Goal: Answer question/provide support: Share knowledge or assist other users

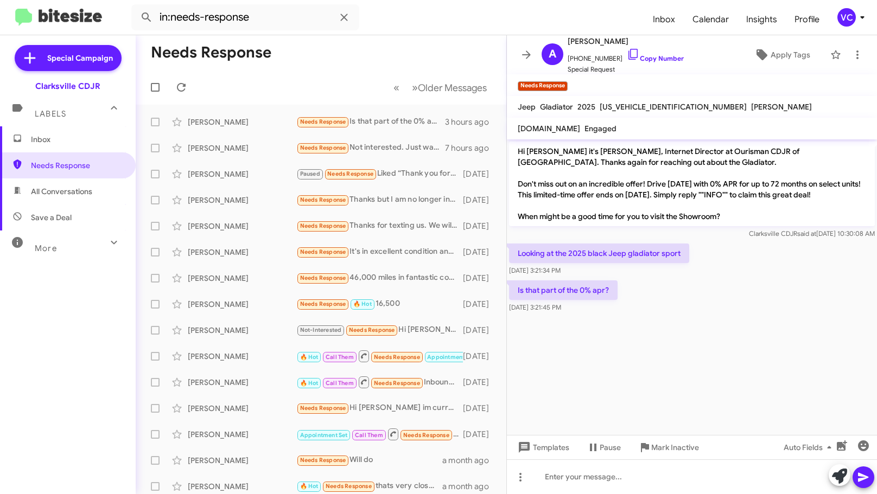
click at [257, 51] on h1 "Needs Response" at bounding box center [211, 52] width 120 height 17
click at [186, 85] on span at bounding box center [181, 87] width 22 height 13
click at [322, 67] on mat-toolbar-row "Needs Response" at bounding box center [321, 52] width 370 height 35
click at [358, 67] on mat-toolbar-row "Needs Response" at bounding box center [321, 52] width 370 height 35
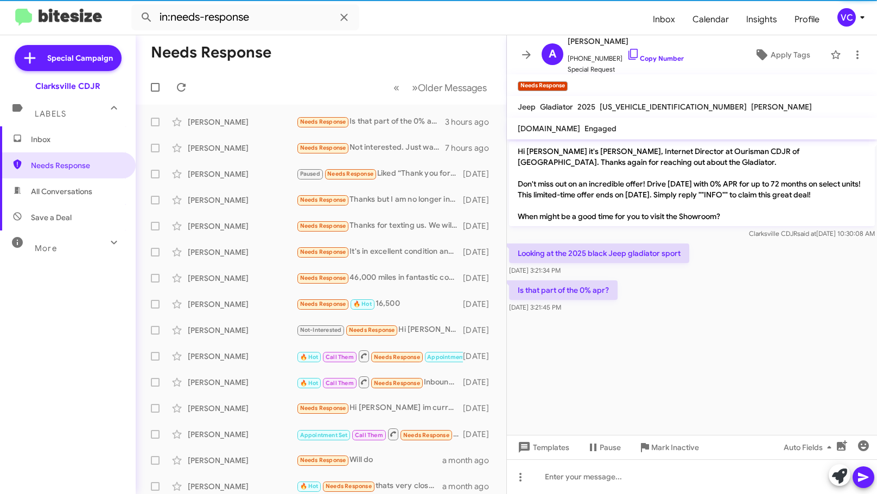
click at [78, 207] on span "Save a Deal" at bounding box center [68, 217] width 136 height 26
type input "in:not-interested"
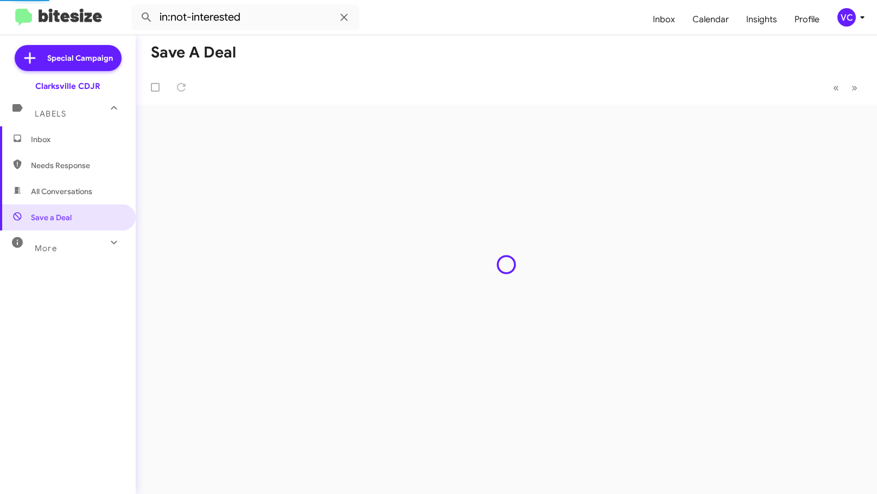
click at [485, 49] on mat-toolbar-row "Save a Deal" at bounding box center [506, 52] width 741 height 35
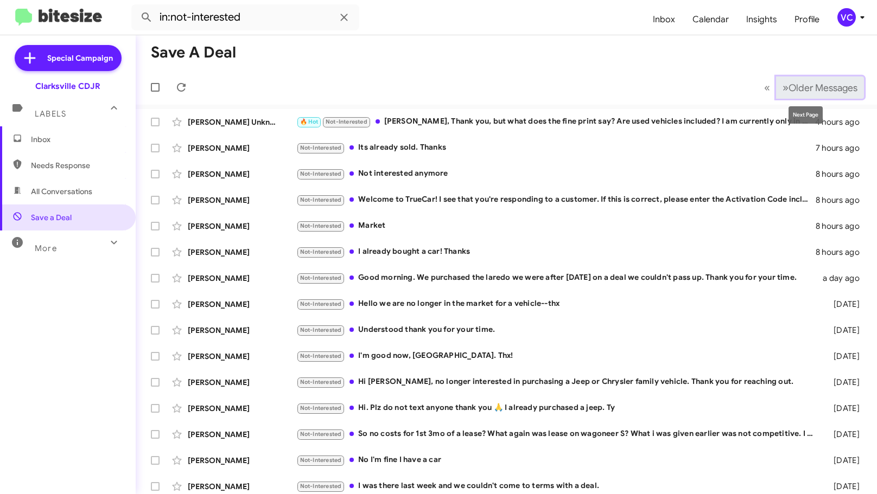
click at [803, 92] on span "Older Messages" at bounding box center [822, 88] width 69 height 12
click at [561, 49] on mat-toolbar-row "Save a Deal" at bounding box center [506, 52] width 741 height 35
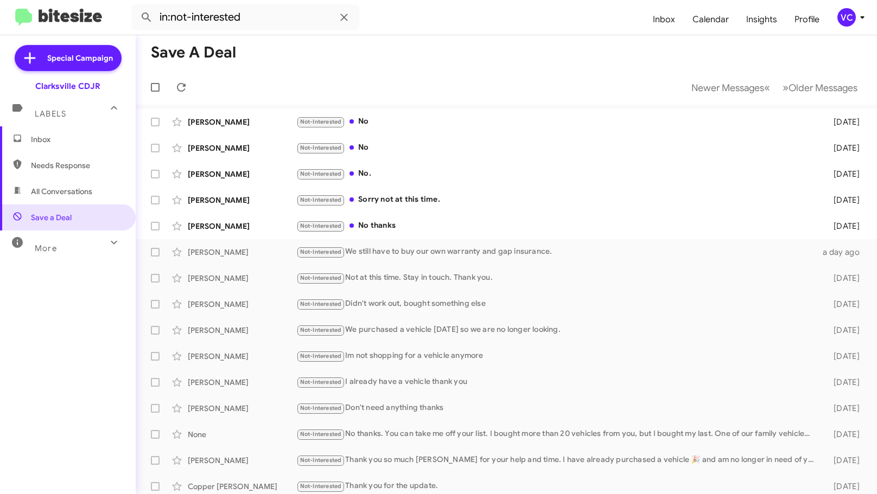
click at [465, 67] on mat-toolbar-row "Save a Deal" at bounding box center [506, 52] width 741 height 35
click at [717, 82] on span "Newer Messages" at bounding box center [727, 88] width 73 height 12
click at [495, 55] on mat-toolbar-row "Save a Deal" at bounding box center [506, 52] width 741 height 35
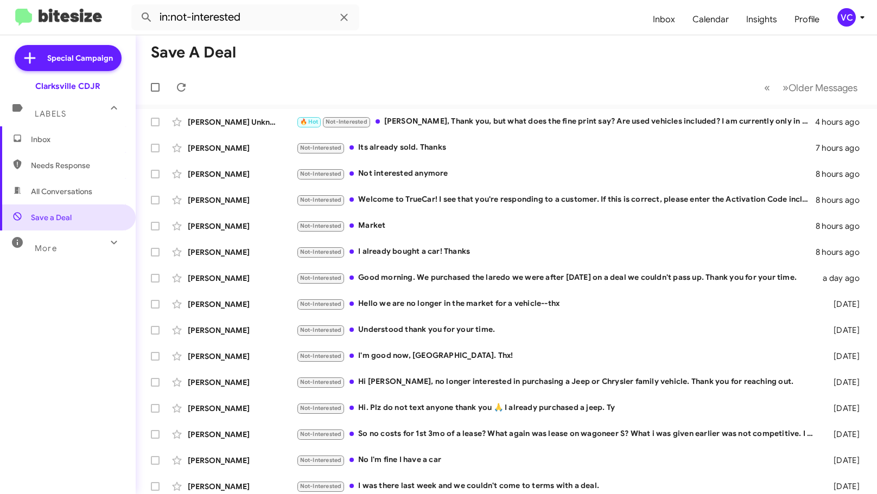
click at [461, 79] on mat-toolbar-row "« Previous » Next Older Messages" at bounding box center [506, 87] width 741 height 35
click at [475, 79] on mat-toolbar-row "« Previous » Next Older Messages" at bounding box center [506, 87] width 741 height 35
click at [498, 125] on div "🔥 Hot Not-Interested [PERSON_NAME], Thank you, but what does the fine print say…" at bounding box center [560, 122] width 528 height 12
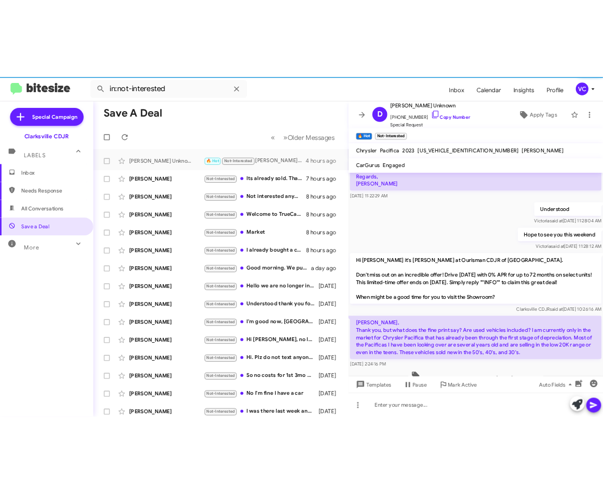
scroll to position [178, 0]
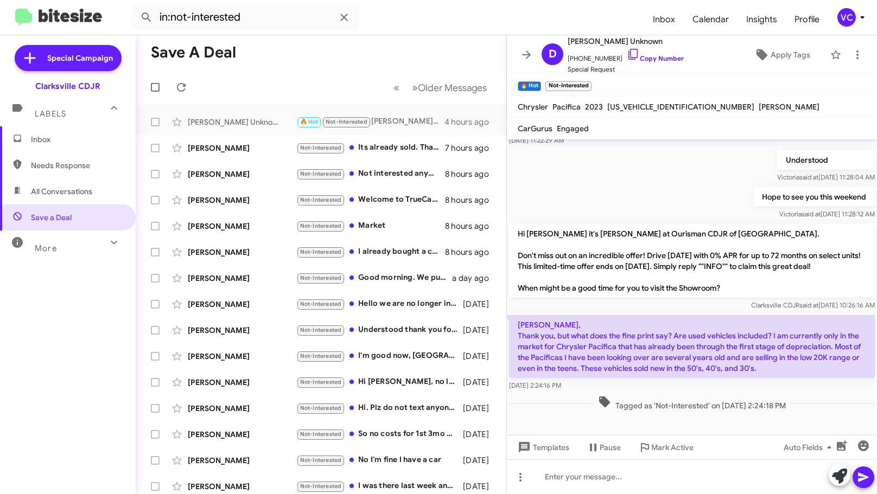
click at [651, 292] on p "Hi [PERSON_NAME] it's [PERSON_NAME] at Ourisman CDJR of [GEOGRAPHIC_DATA]. Don'…" at bounding box center [692, 261] width 366 height 74
drag, startPoint x: 575, startPoint y: 343, endPoint x: 751, endPoint y: 347, distance: 175.8
click at [751, 347] on p "[PERSON_NAME], Thank you, but what does the fine print say? Are used vehicles i…" at bounding box center [692, 346] width 366 height 63
drag, startPoint x: 528, startPoint y: 355, endPoint x: 700, endPoint y: 356, distance: 172.5
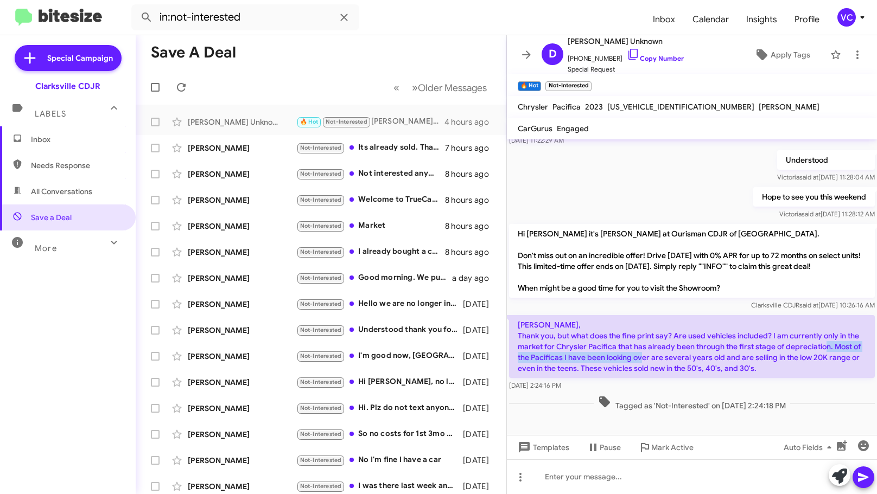
click at [689, 358] on p "[PERSON_NAME], Thank you, but what does the fine print say? Are used vehicles i…" at bounding box center [692, 346] width 366 height 63
click at [705, 356] on p "[PERSON_NAME], Thank you, but what does the fine print say? Are used vehicles i…" at bounding box center [692, 346] width 366 height 63
drag, startPoint x: 626, startPoint y: 357, endPoint x: 718, endPoint y: 356, distance: 91.7
click at [699, 356] on p "[PERSON_NAME], Thank you, but what does the fine print say? Are used vehicles i…" at bounding box center [692, 346] width 366 height 63
click at [718, 356] on p "[PERSON_NAME], Thank you, but what does the fine print say? Are used vehicles i…" at bounding box center [692, 346] width 366 height 63
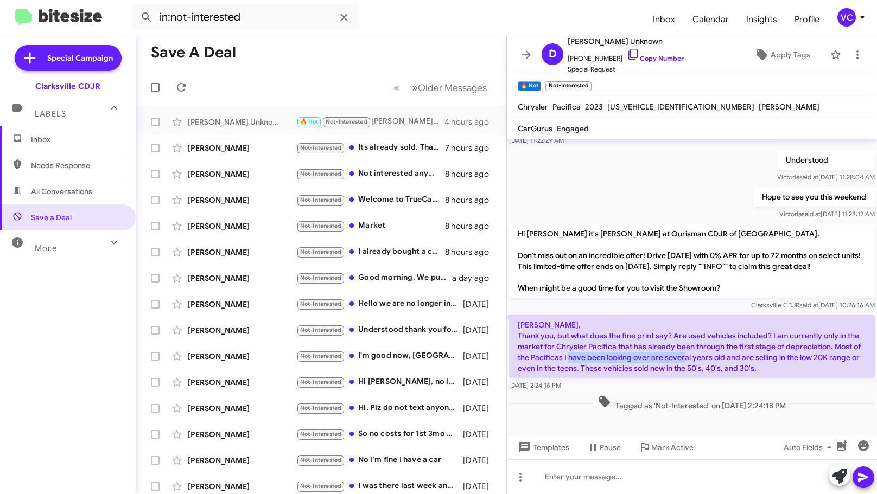
drag, startPoint x: 617, startPoint y: 355, endPoint x: 764, endPoint y: 355, distance: 147.0
click at [764, 355] on p "[PERSON_NAME], Thank you, but what does the fine print say? Are used vehicles i…" at bounding box center [692, 346] width 366 height 63
drag, startPoint x: 790, startPoint y: 363, endPoint x: 816, endPoint y: 368, distance: 26.5
click at [797, 363] on p "[PERSON_NAME], Thank you, but what does the fine print say? Are used vehicles i…" at bounding box center [692, 346] width 366 height 63
click at [816, 368] on p "[PERSON_NAME], Thank you, but what does the fine print say? Are used vehicles i…" at bounding box center [692, 346] width 366 height 63
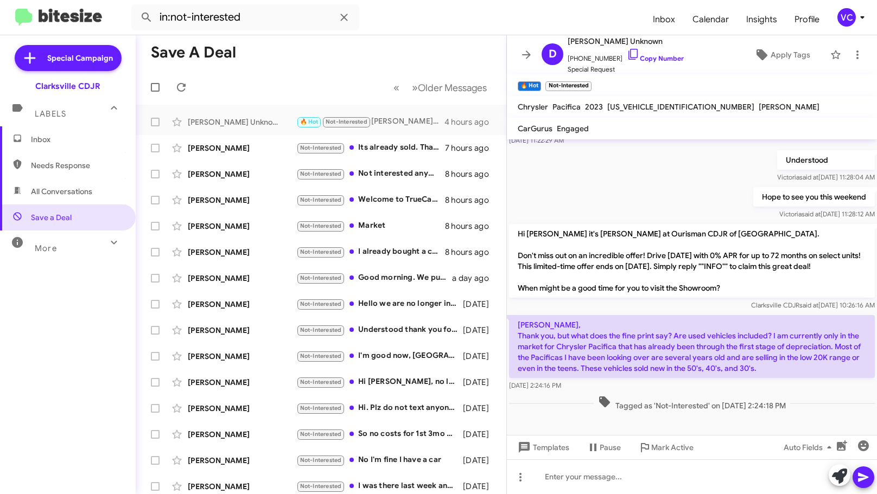
click at [651, 260] on p "Hi [PERSON_NAME] it's [PERSON_NAME] at Ourisman CDJR of [GEOGRAPHIC_DATA]. Don'…" at bounding box center [692, 261] width 366 height 74
click at [649, 160] on div "Understood [PERSON_NAME] said at [DATE] 11:28:04 AM" at bounding box center [692, 166] width 370 height 37
click at [652, 194] on div "Hope to see you this weekend [PERSON_NAME] said at [DATE] 11:28:12 AM" at bounding box center [692, 203] width 370 height 37
click at [611, 196] on div "Hope to see you this weekend [PERSON_NAME] said at [DATE] 11:28:12 AM" at bounding box center [692, 203] width 370 height 37
click at [589, 180] on div "Understood [PERSON_NAME] said at [DATE] 11:28:04 AM" at bounding box center [692, 166] width 370 height 37
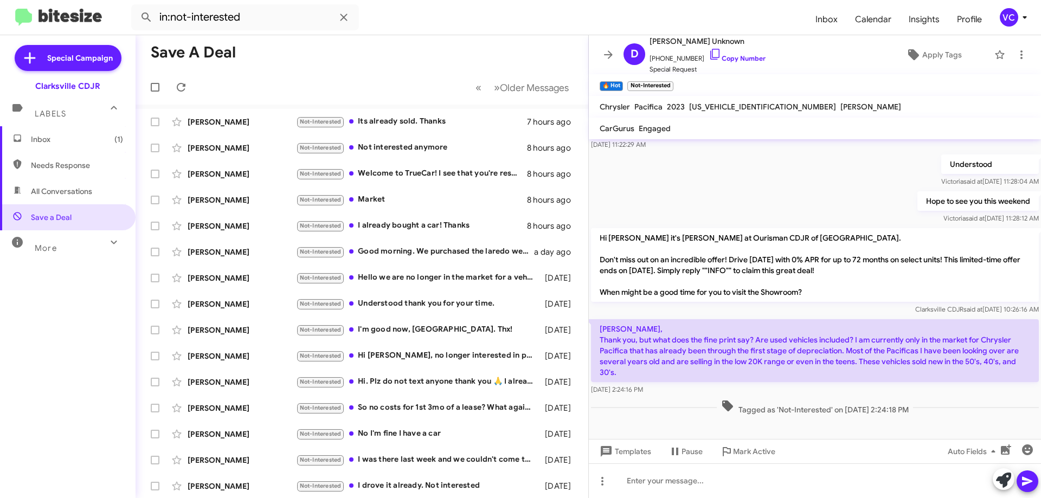
scroll to position [152, 0]
